Goal: Information Seeking & Learning: Check status

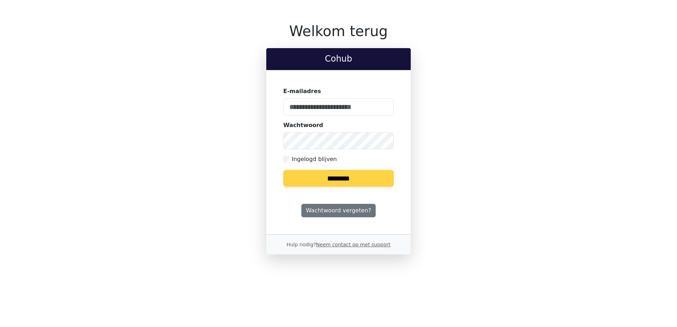
type input "**********"
click at [351, 177] on input "********" at bounding box center [338, 178] width 111 height 17
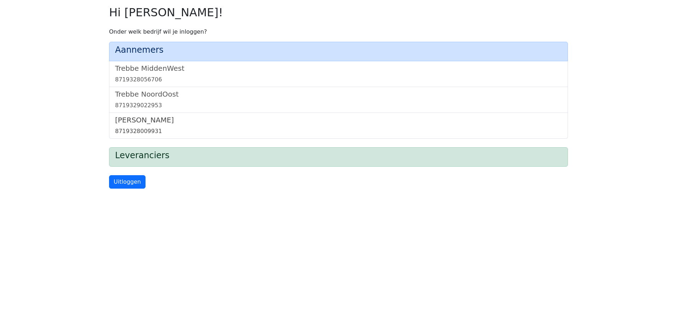
click at [131, 124] on h5 "[PERSON_NAME]" at bounding box center [338, 120] width 447 height 9
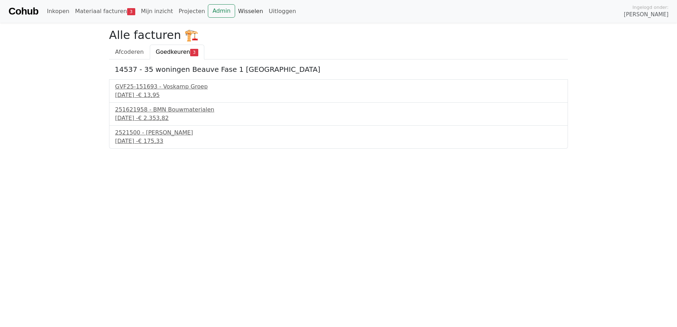
click at [237, 15] on link "Wisselen" at bounding box center [250, 11] width 31 height 14
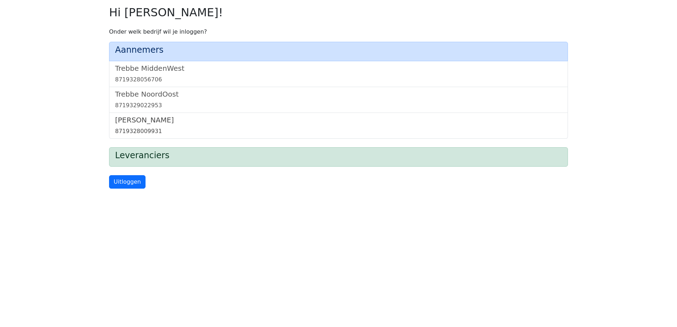
click at [148, 120] on h5 "Trebbe Wonen" at bounding box center [338, 120] width 447 height 9
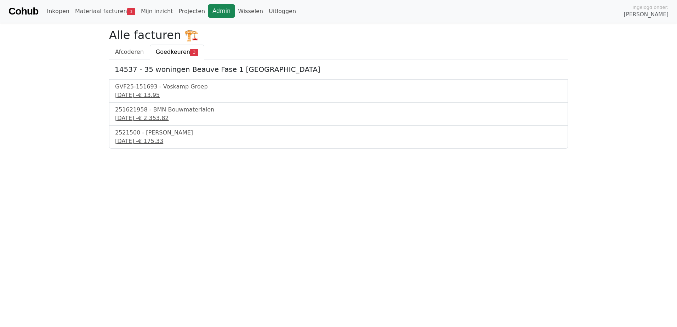
click at [208, 11] on link "Admin" at bounding box center [221, 10] width 27 height 13
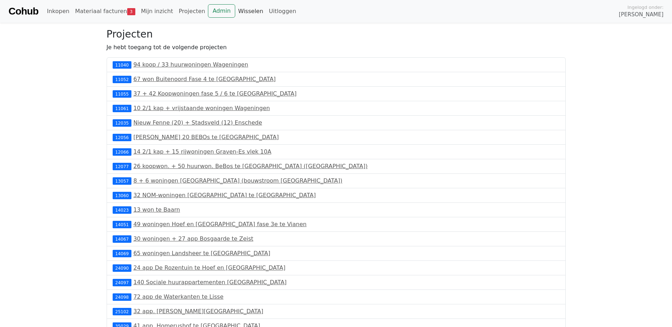
click at [235, 9] on link "Wisselen" at bounding box center [250, 11] width 31 height 14
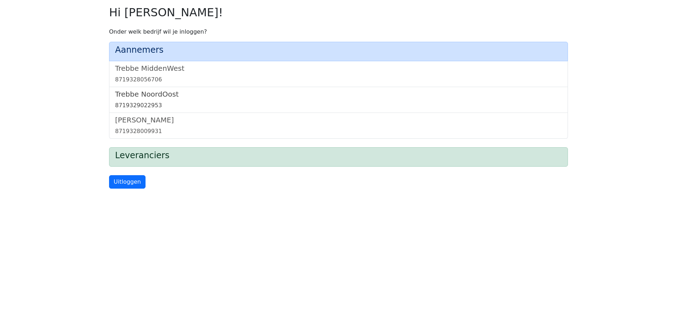
click at [160, 94] on h5 "Trebbe NoordOost" at bounding box center [338, 94] width 447 height 9
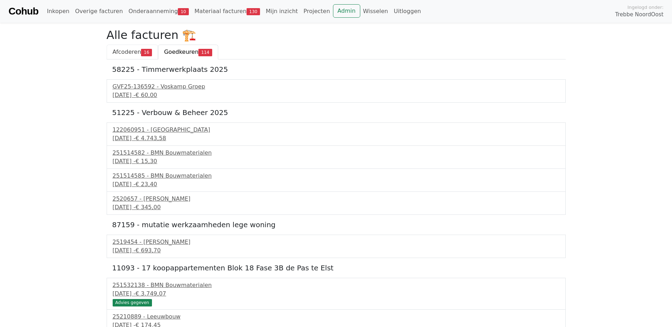
click at [131, 46] on link "Afcoderen 16" at bounding box center [133, 52] width 52 height 15
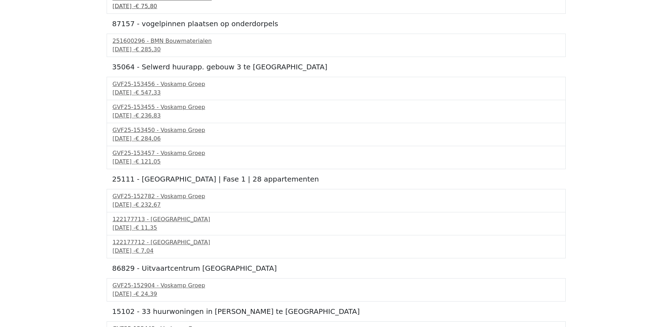
scroll to position [213, 0]
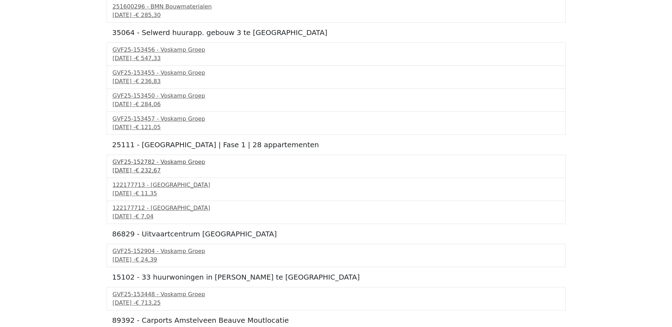
click at [160, 169] on span "€ 232,67" at bounding box center [147, 170] width 25 height 7
click at [156, 188] on div "122177713 - PontMeyer" at bounding box center [336, 185] width 447 height 9
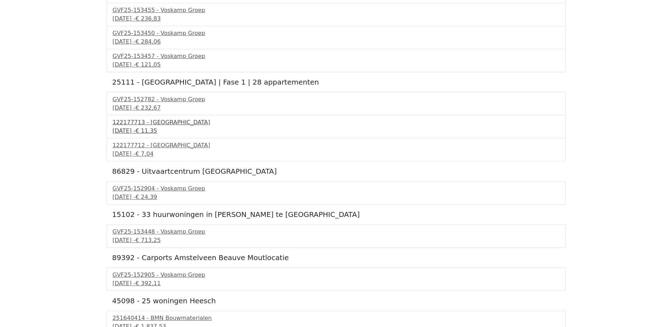
scroll to position [282, 0]
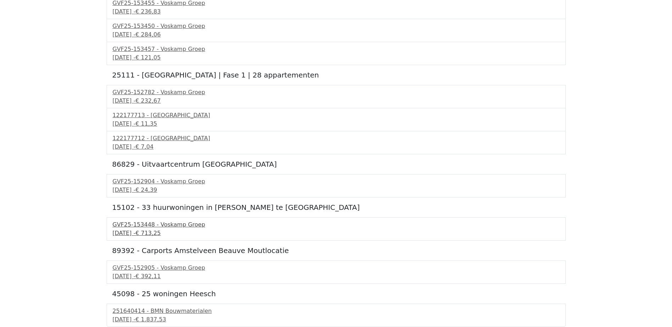
click at [160, 231] on span "€ 713,25" at bounding box center [147, 233] width 25 height 7
click at [166, 316] on span "€ 1.837,53" at bounding box center [150, 319] width 31 height 7
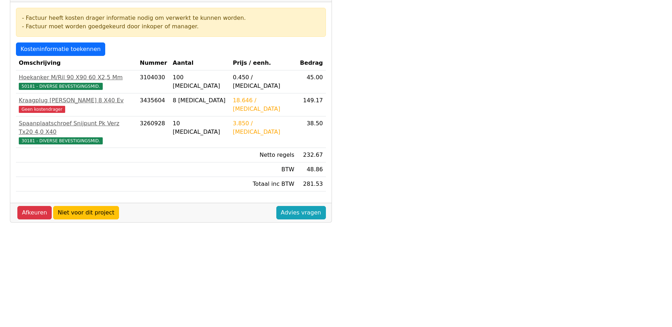
scroll to position [142, 0]
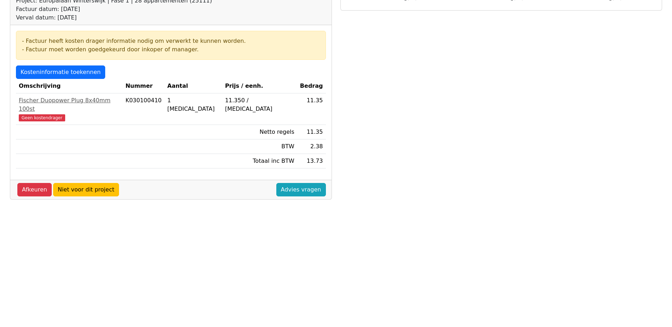
scroll to position [106, 0]
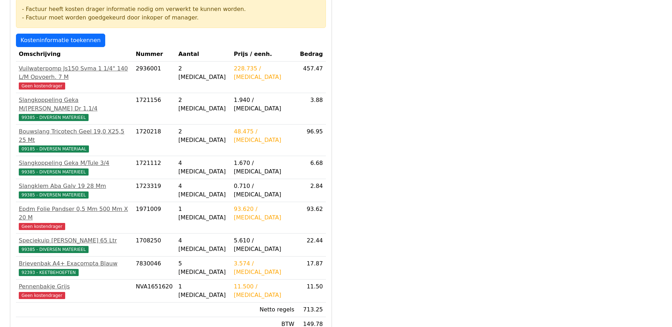
scroll to position [142, 0]
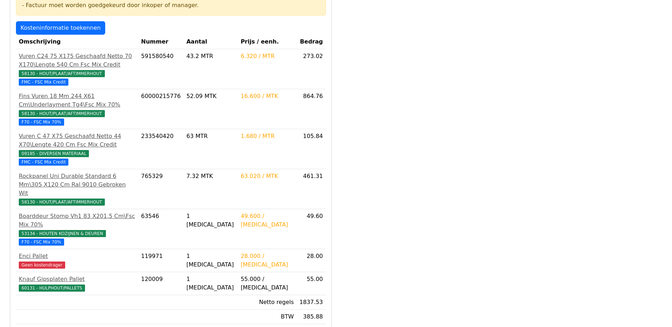
scroll to position [177, 0]
